Goal: Navigation & Orientation: Find specific page/section

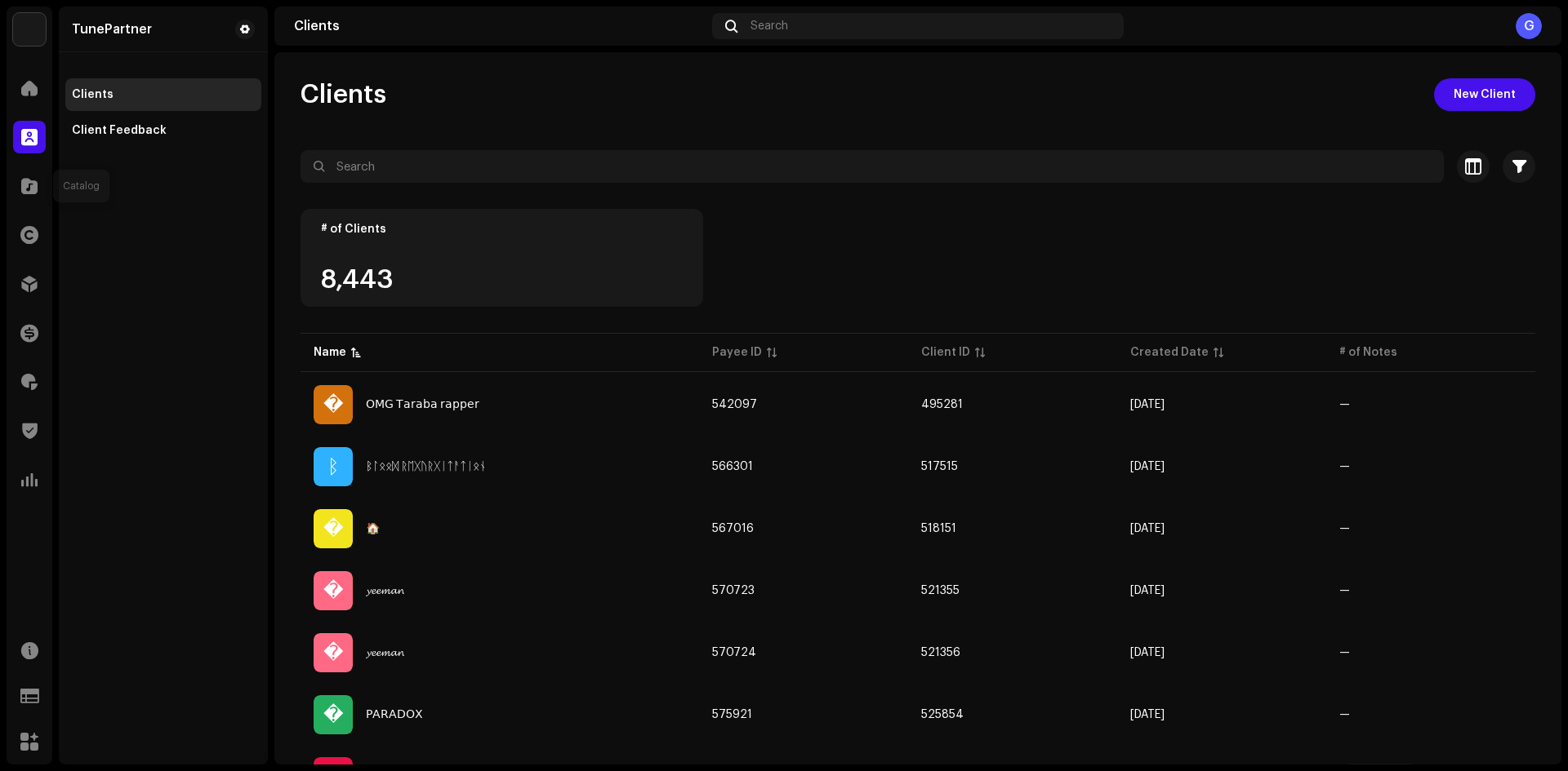
click at [40, 183] on div at bounding box center [29, 186] width 33 height 33
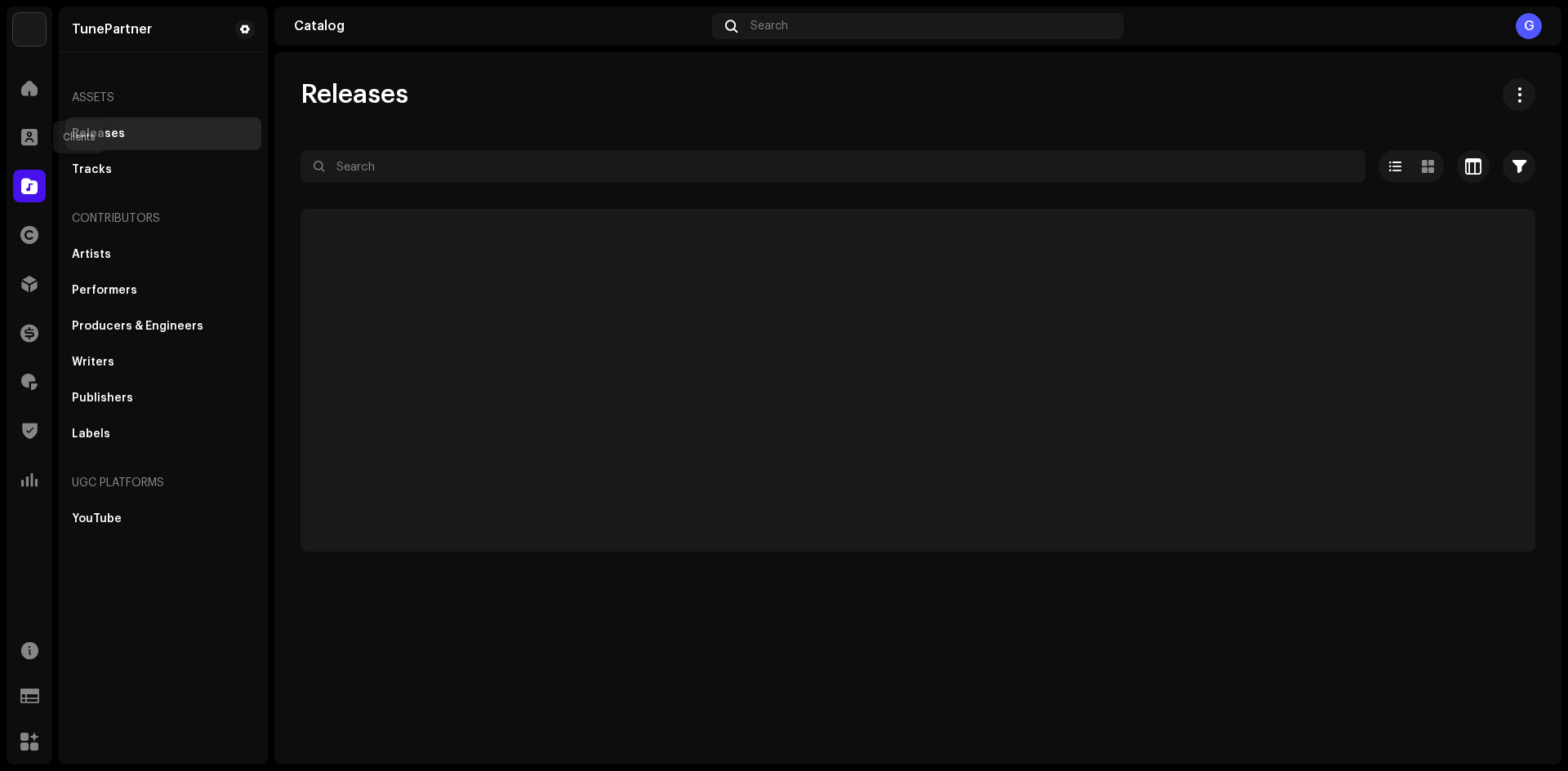
drag, startPoint x: 33, startPoint y: 139, endPoint x: 571, endPoint y: 9, distance: 553.5
click at [37, 136] on span at bounding box center [29, 136] width 16 height 13
